Goal: Transaction & Acquisition: Purchase product/service

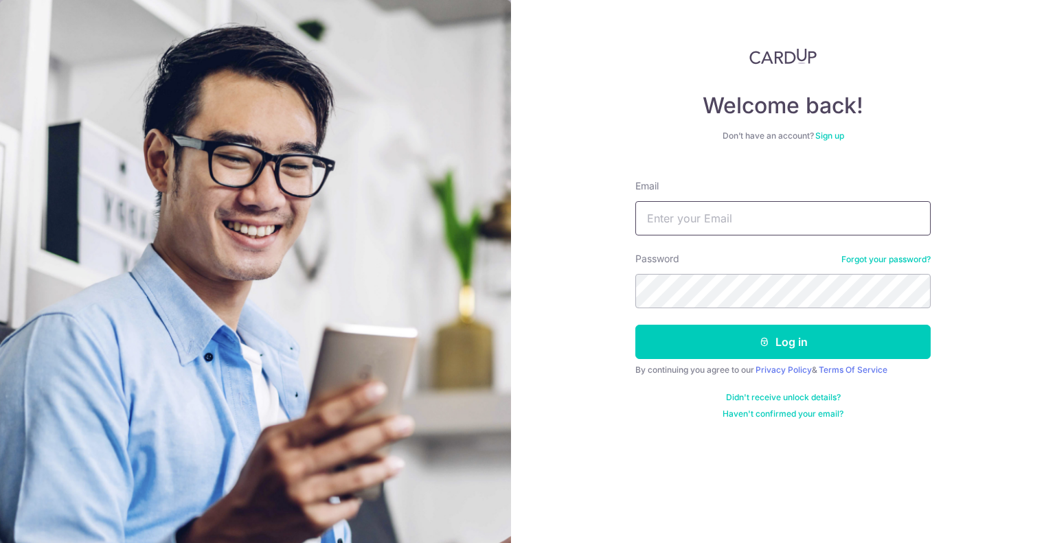
type input "mickong@gmail.com"
click at [548, 281] on div "Welcome back! Don’t have an account? Sign up Email mickong@gmail.com Password F…" at bounding box center [783, 271] width 544 height 543
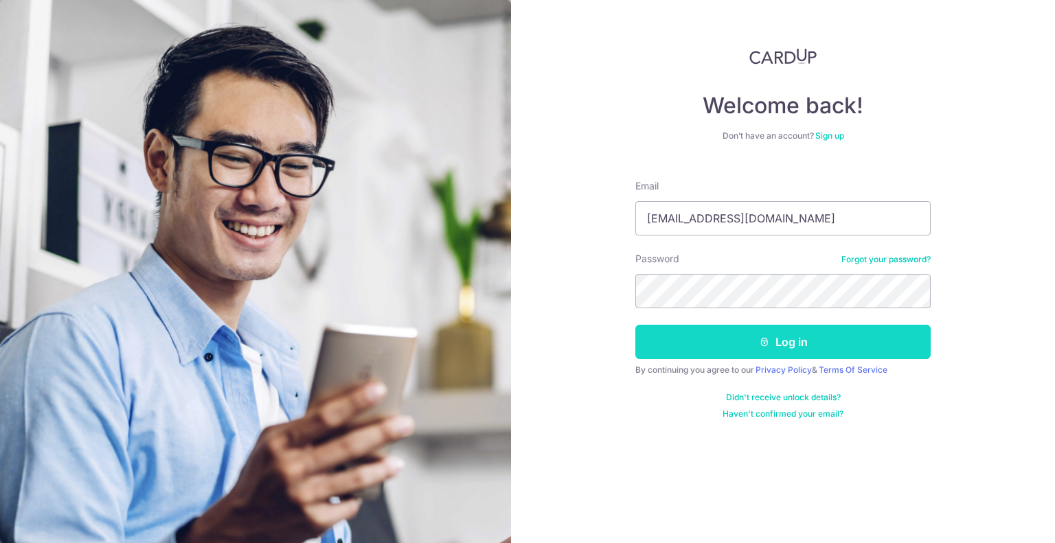
click at [742, 347] on button "Log in" at bounding box center [782, 342] width 295 height 34
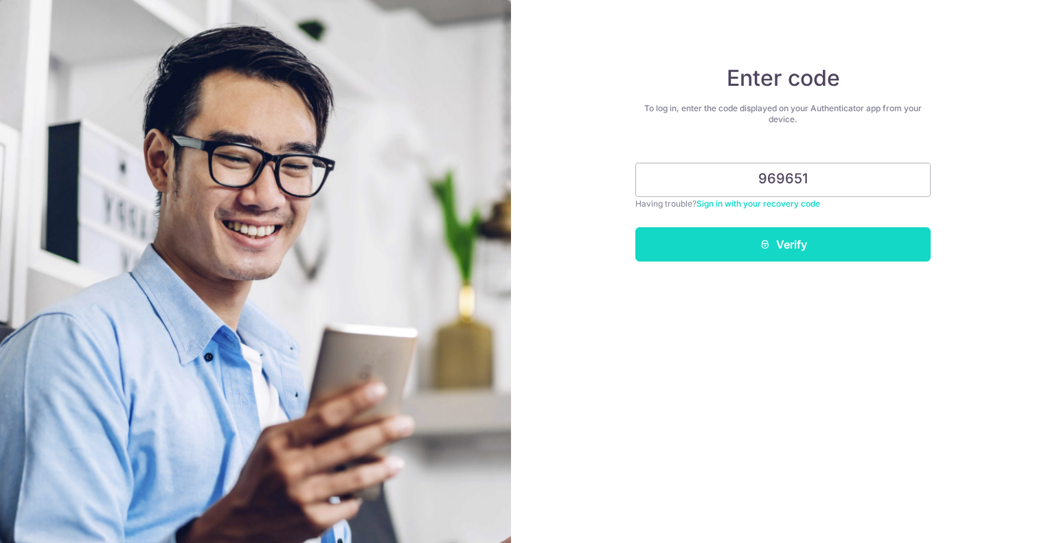
type input "969651"
click at [800, 227] on button "Verify" at bounding box center [782, 244] width 295 height 34
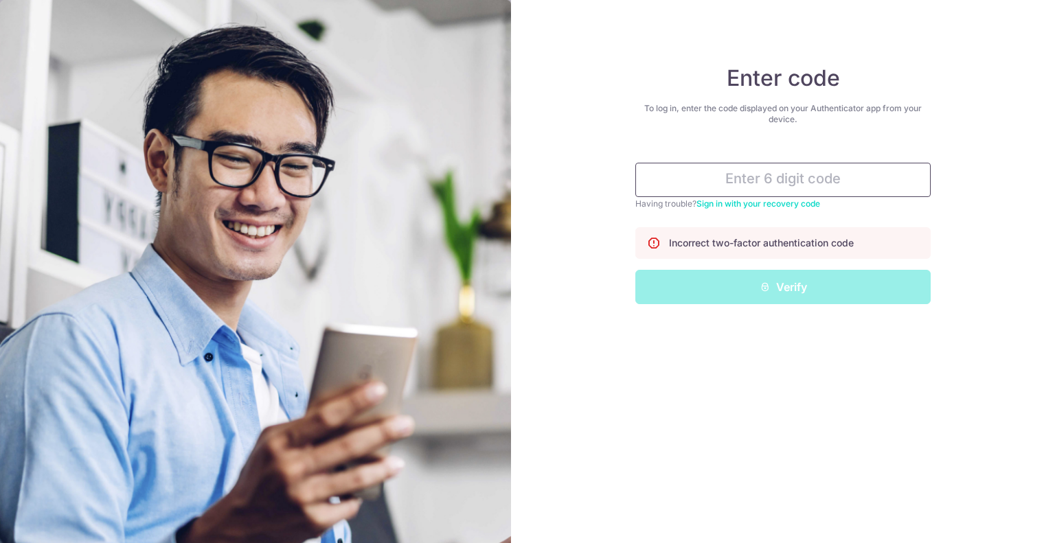
click at [798, 166] on input "text" at bounding box center [782, 180] width 295 height 34
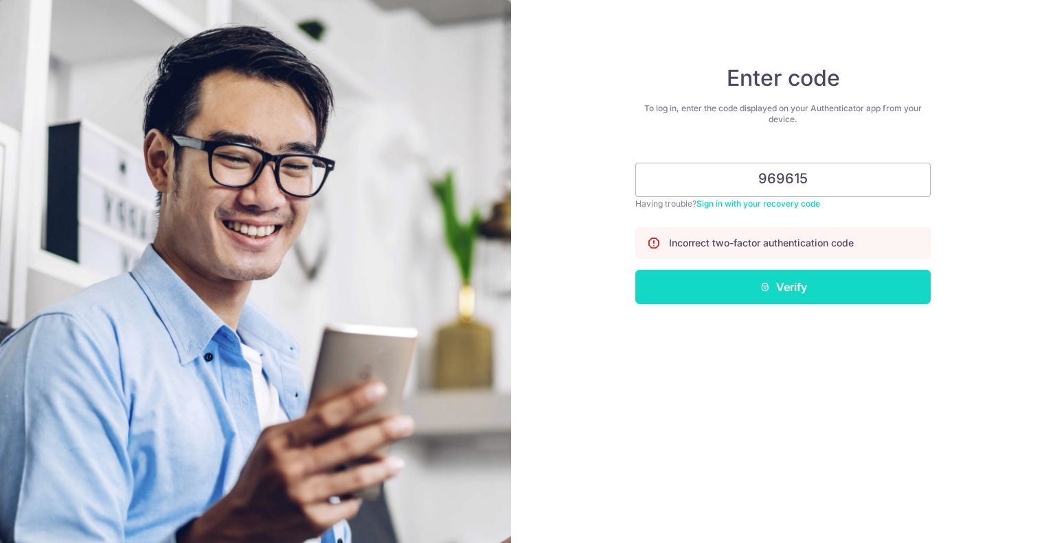
type input "969615"
click at [777, 291] on button "Verify" at bounding box center [782, 287] width 295 height 34
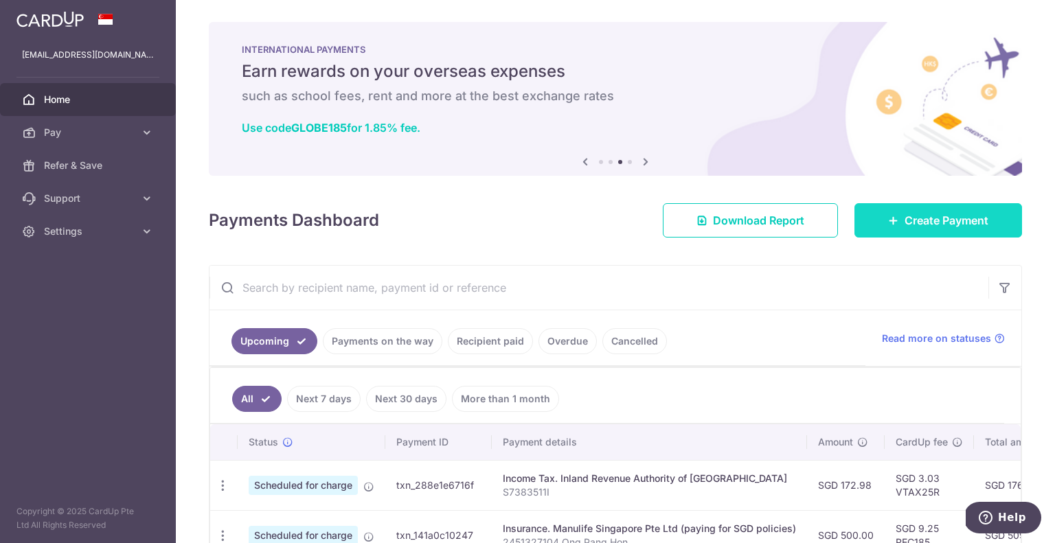
click at [922, 219] on span "Create Payment" at bounding box center [947, 220] width 84 height 16
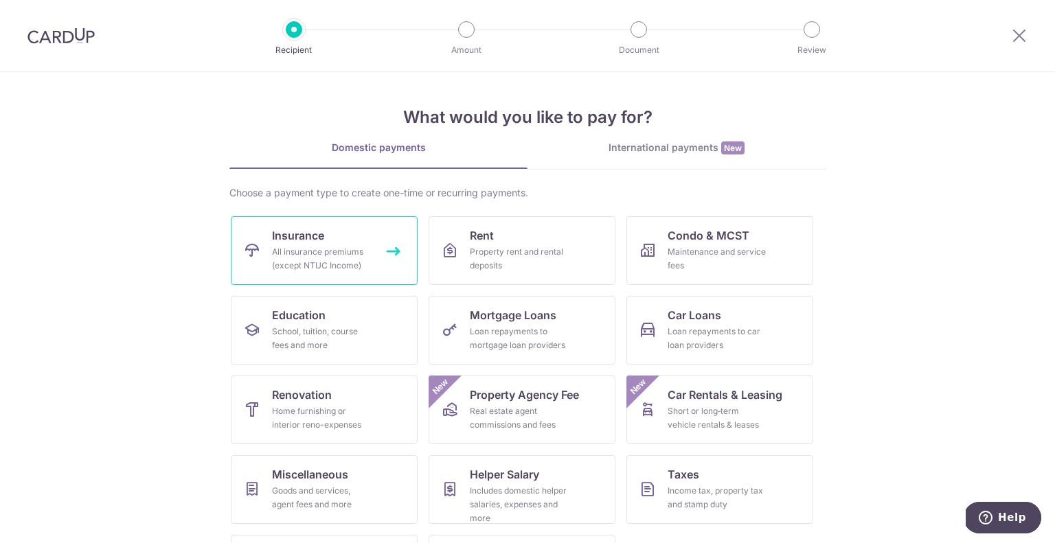
click at [376, 251] on link "Insurance All insurance premiums (except NTUC Income)" at bounding box center [324, 250] width 187 height 69
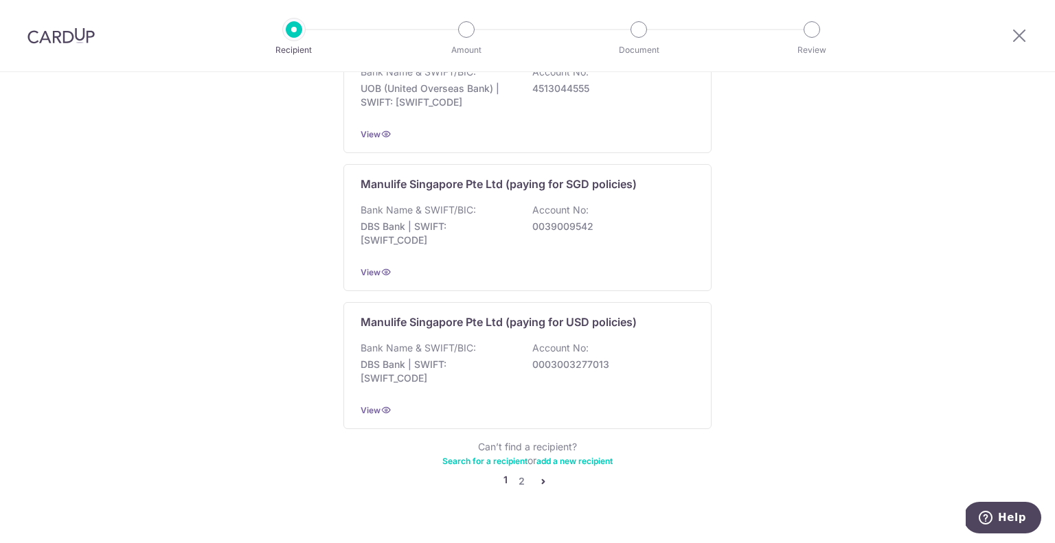
scroll to position [1328, 0]
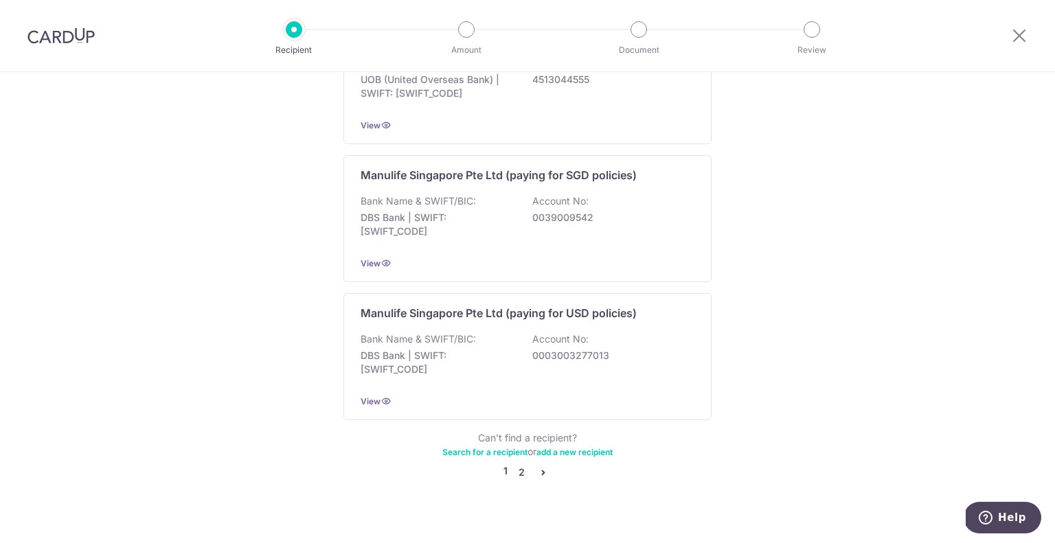
click at [520, 464] on link "2" at bounding box center [521, 472] width 16 height 16
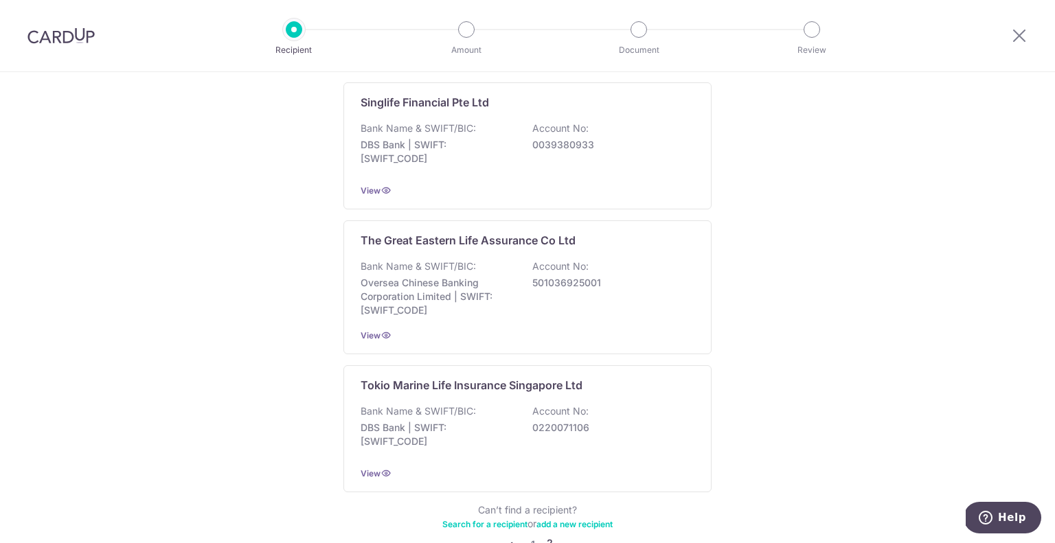
scroll to position [1334, 0]
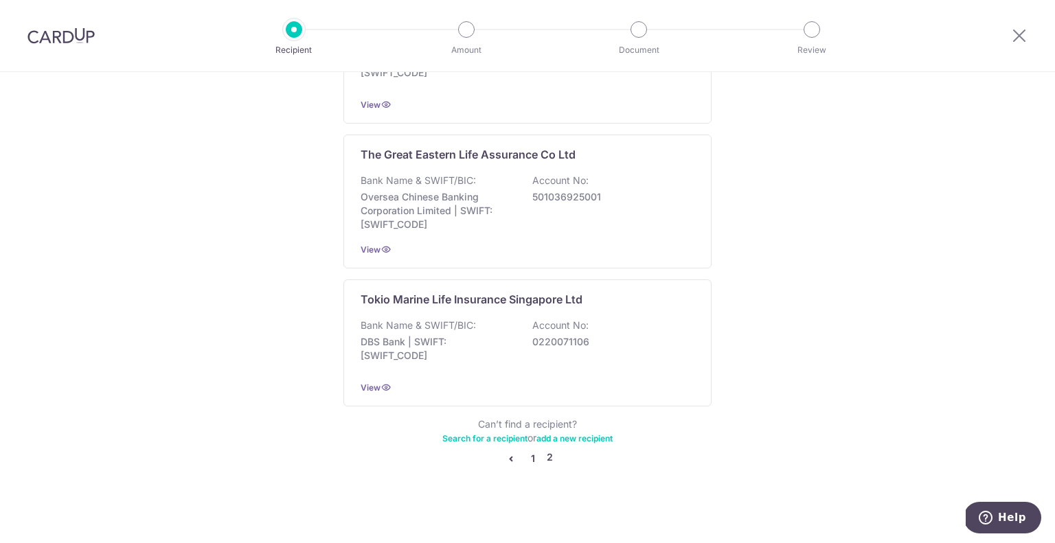
click at [528, 456] on link "1" at bounding box center [533, 459] width 16 height 16
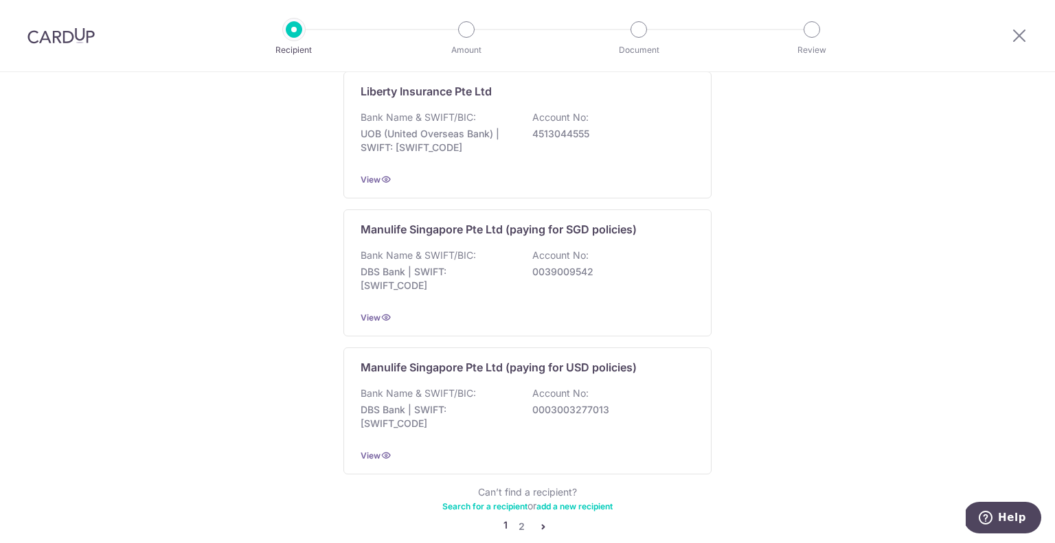
scroll to position [1328, 0]
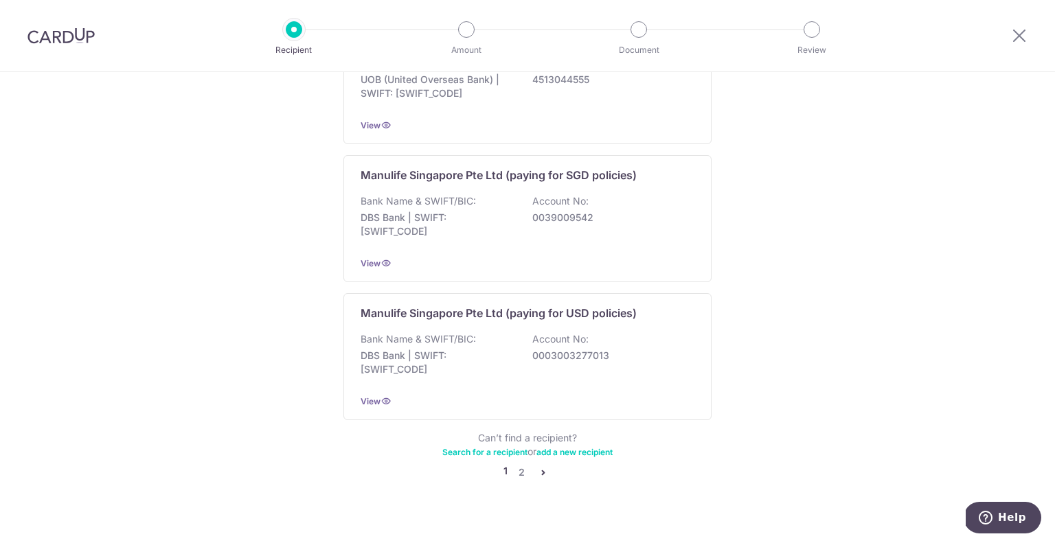
click at [516, 464] on link "2" at bounding box center [521, 472] width 16 height 16
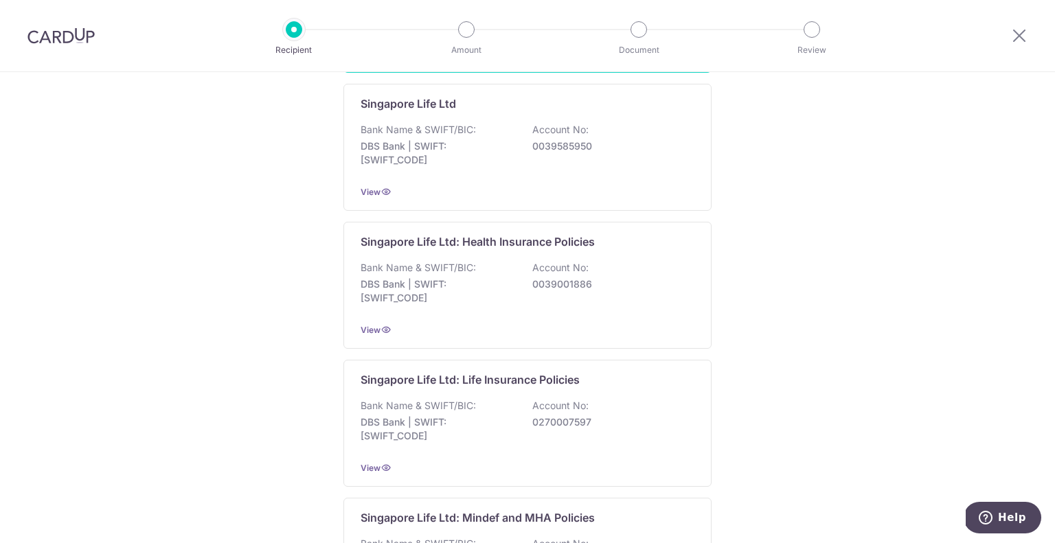
scroll to position [562, 0]
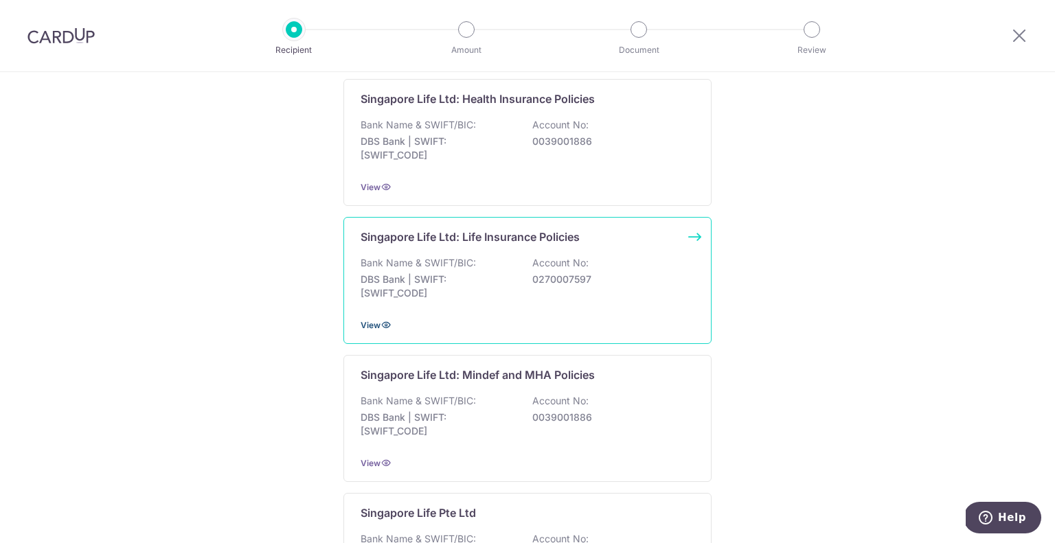
click at [383, 323] on icon at bounding box center [385, 324] width 11 height 11
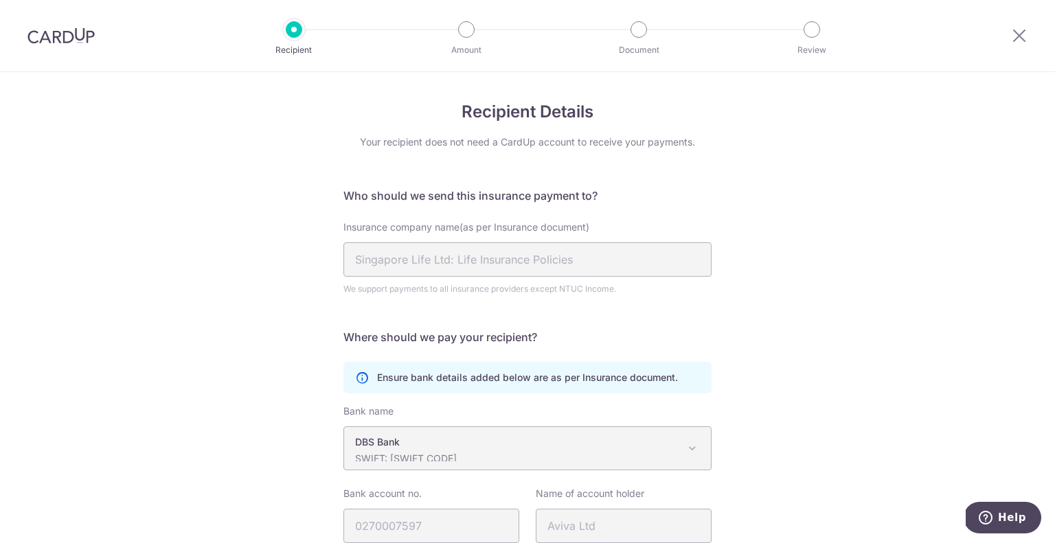
click at [493, 384] on p "Ensure bank details added below are as per Insurance document." at bounding box center [527, 378] width 301 height 14
click at [628, 295] on div "We support payments to all insurance providers except NTUC Income." at bounding box center [527, 289] width 368 height 14
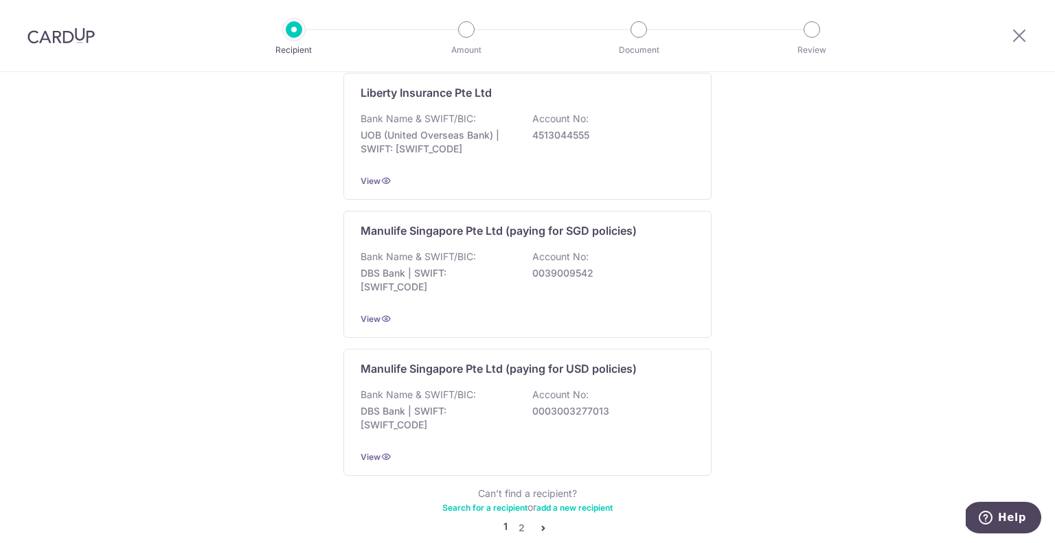
scroll to position [1305, 0]
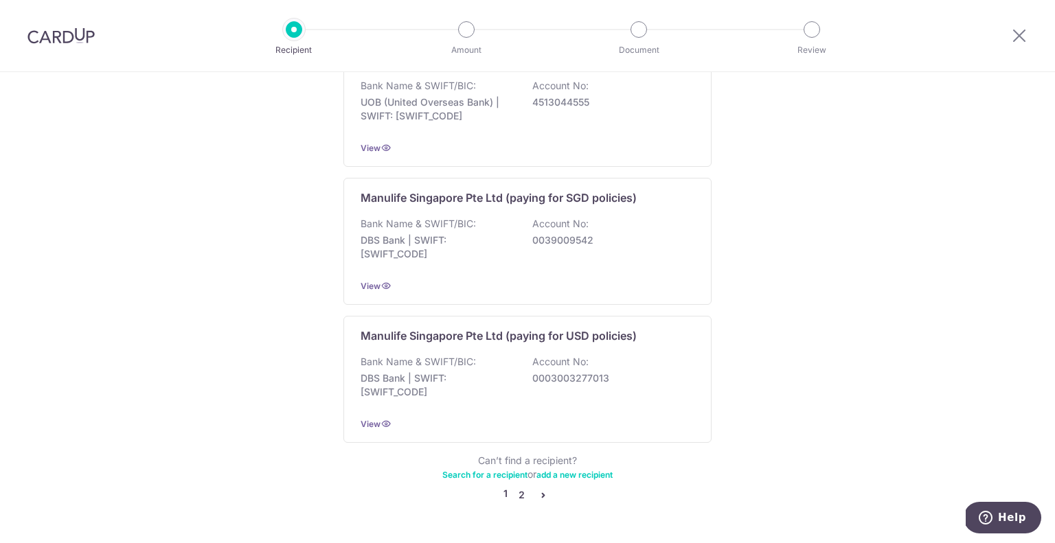
click at [516, 487] on link "2" at bounding box center [521, 495] width 16 height 16
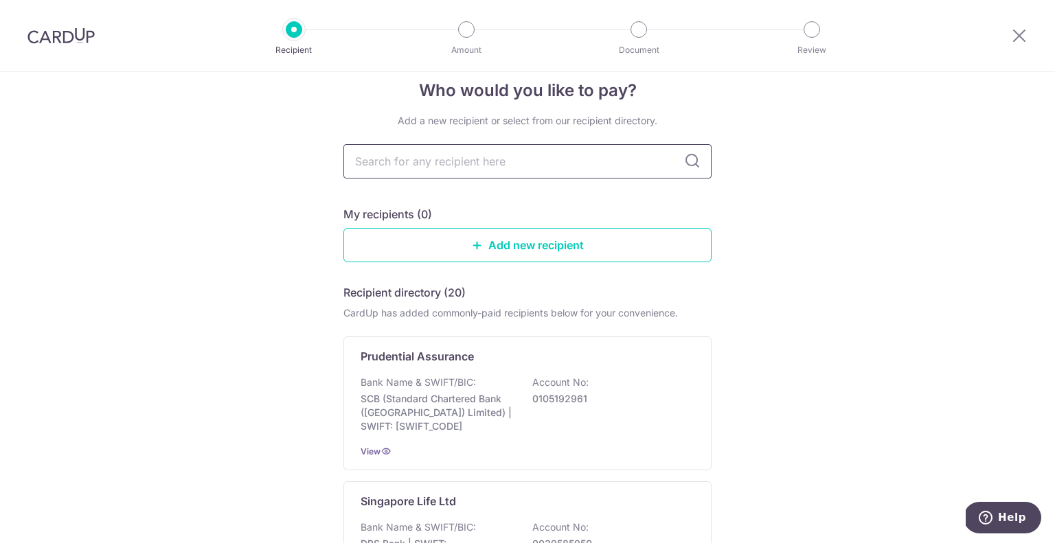
scroll to position [0, 0]
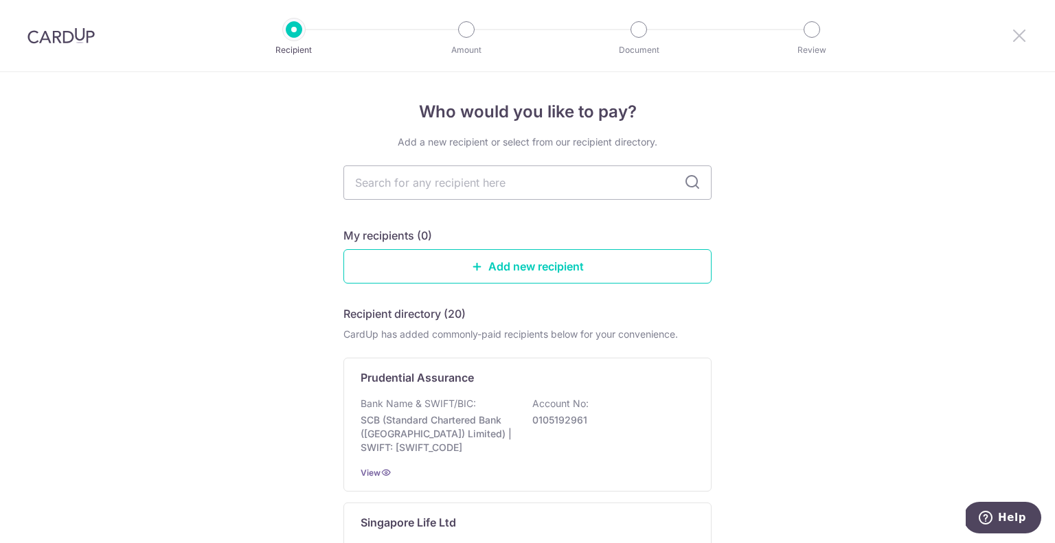
click at [1012, 33] on icon at bounding box center [1019, 35] width 16 height 17
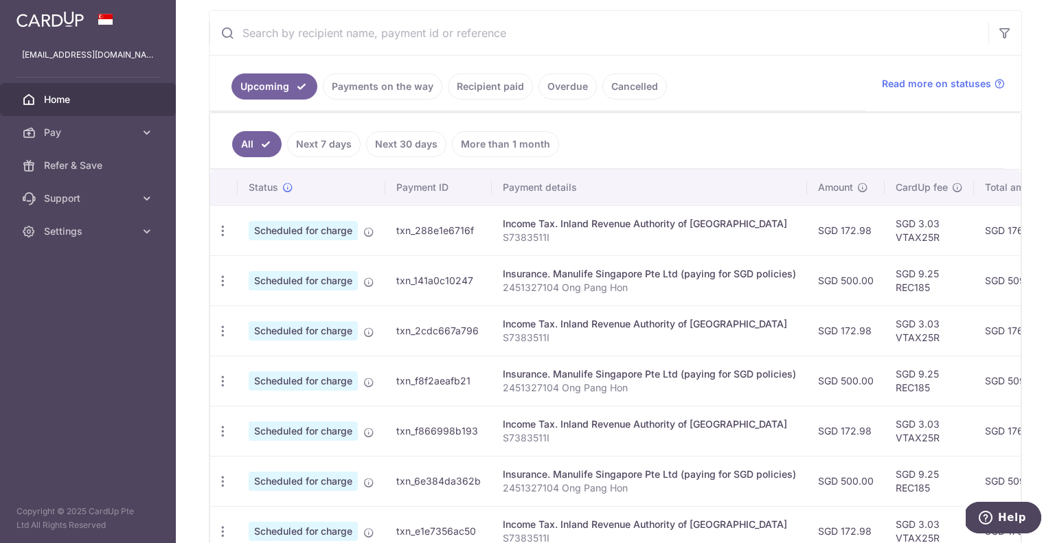
scroll to position [216, 0]
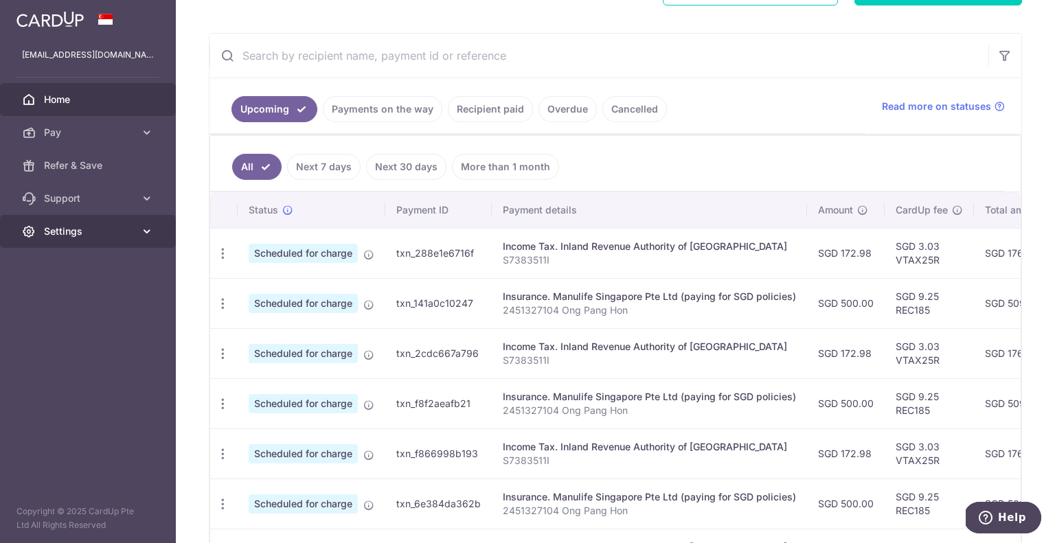
click at [146, 234] on icon at bounding box center [147, 232] width 14 height 14
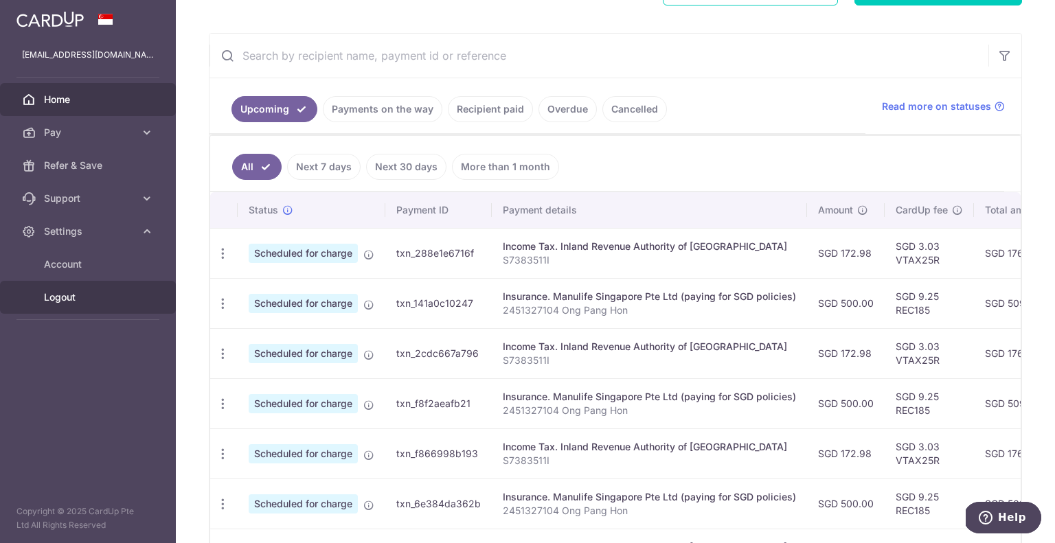
click at [55, 299] on span "Logout" at bounding box center [89, 298] width 91 height 14
